Goal: Use online tool/utility: Use online tool/utility

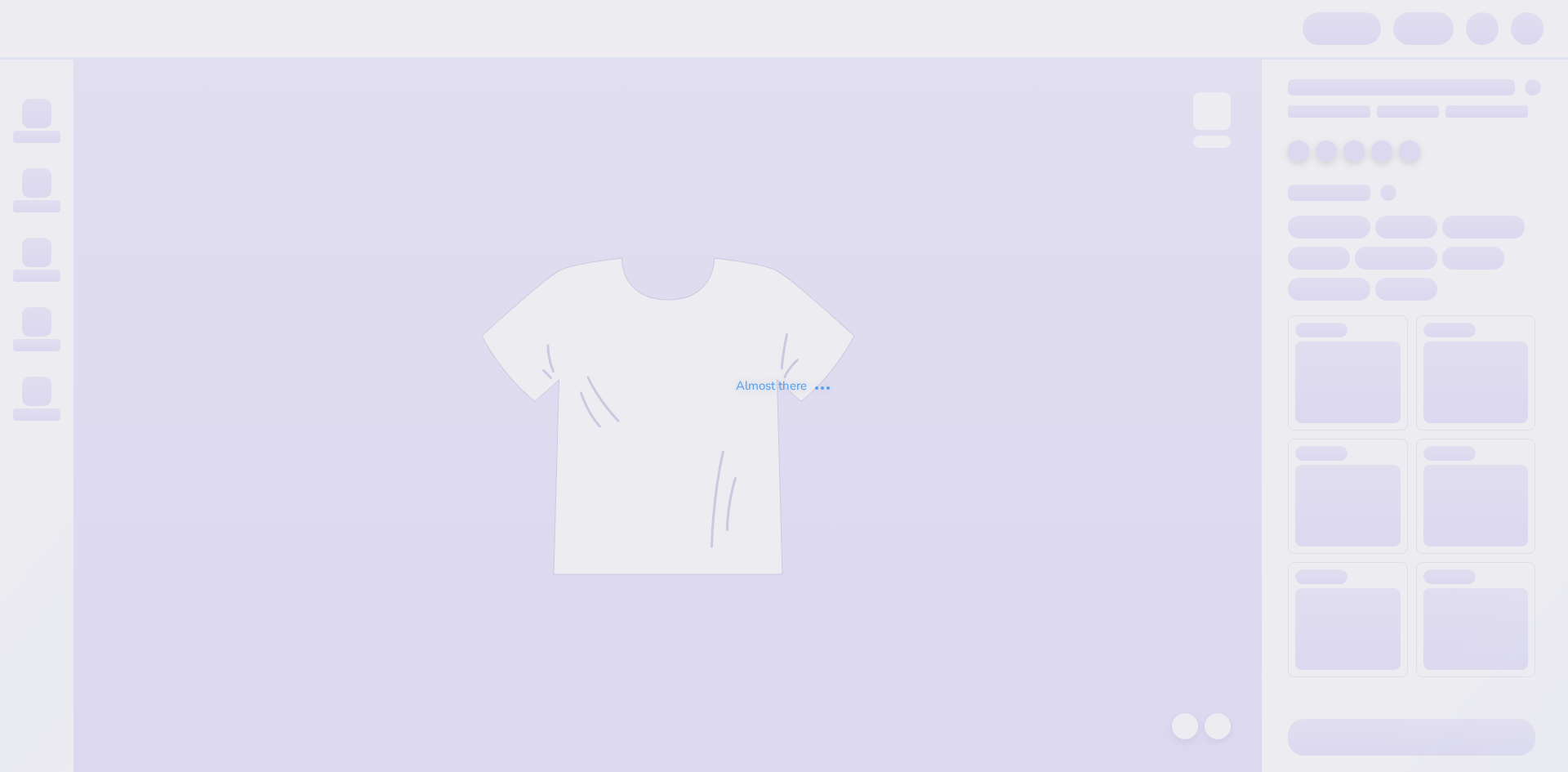
drag, startPoint x: 691, startPoint y: 103, endPoint x: 601, endPoint y: 123, distance: 92.2
click at [680, 104] on div "Almost there" at bounding box center [784, 386] width 1568 height 772
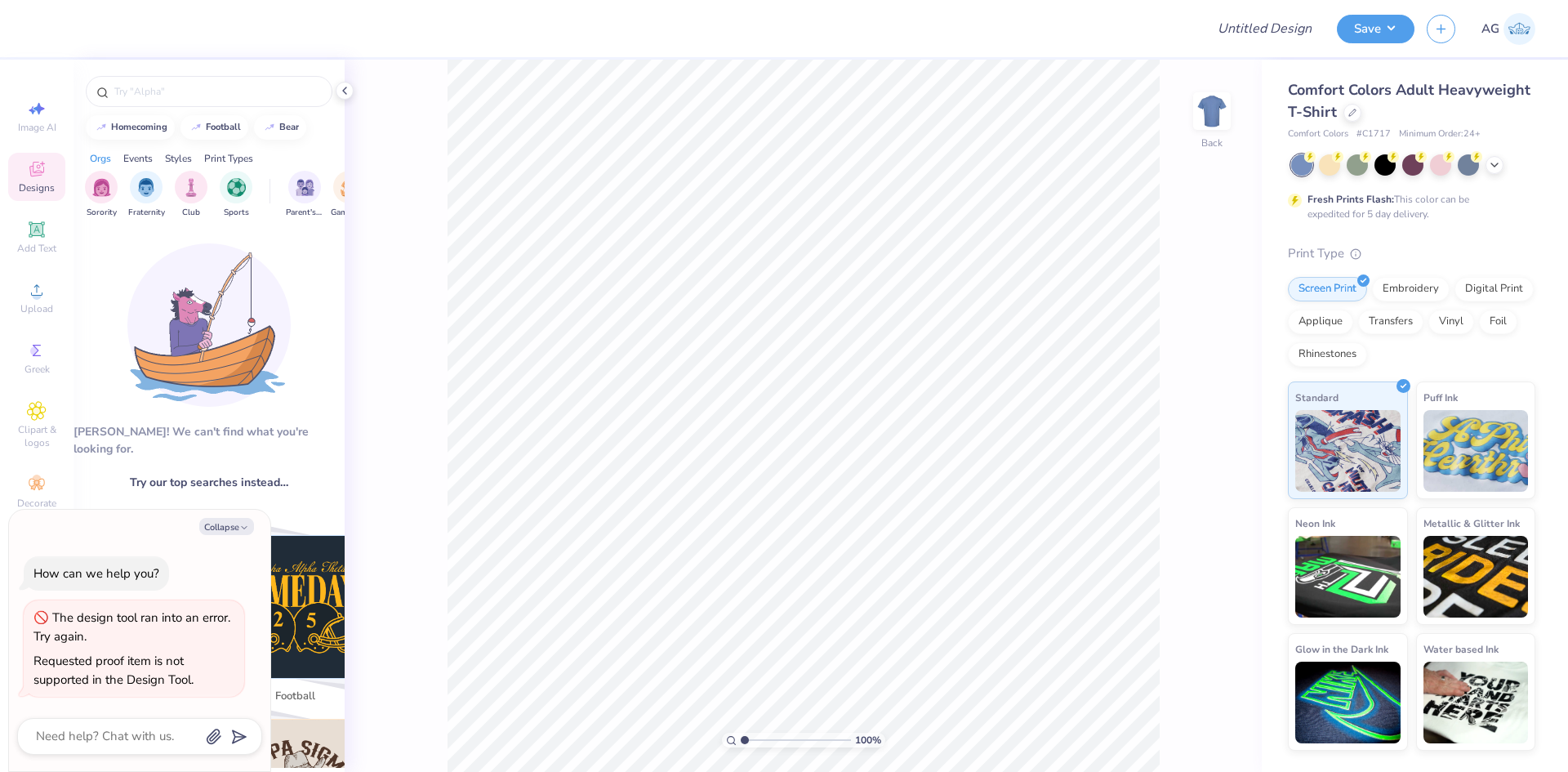
type textarea "x"
